Goal: Information Seeking & Learning: Learn about a topic

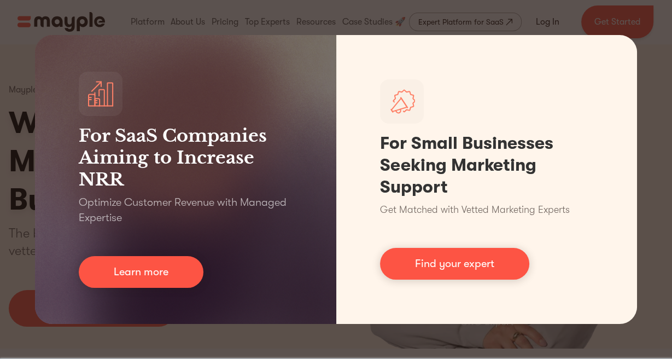
click at [431, 16] on div "For SaaS Companies Aiming to Increase NRR Optimize Customer Revenue with Manage…" at bounding box center [336, 179] width 672 height 359
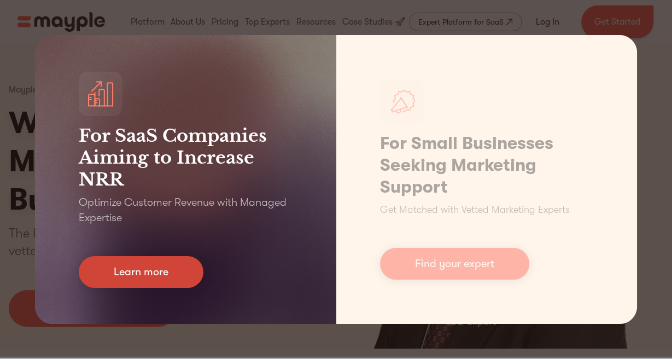
click at [154, 269] on link "Learn more" at bounding box center [141, 272] width 125 height 32
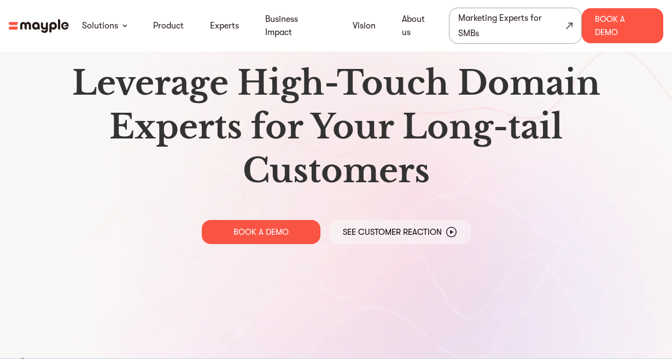
click at [493, 14] on div "Marketing Experts for SMBs" at bounding box center [511, 25] width 106 height 31
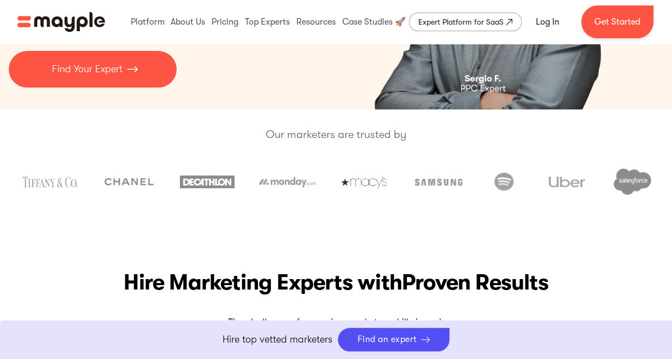
scroll to position [266, 0]
